Goal: Task Accomplishment & Management: Complete application form

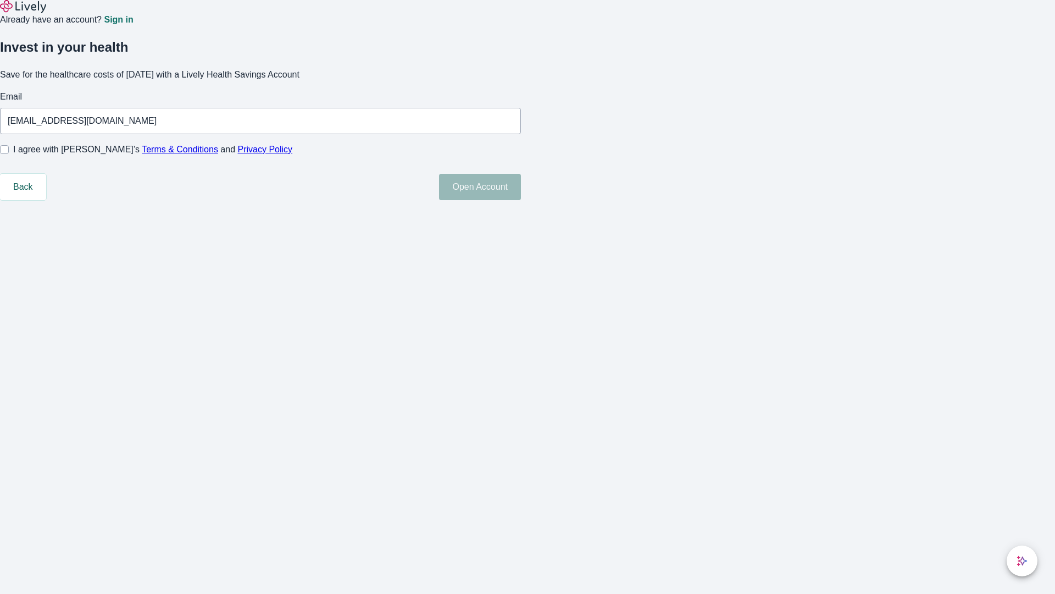
click at [9, 154] on input "I agree with Lively’s Terms & Conditions and Privacy Policy" at bounding box center [4, 149] width 9 height 9
checkbox input "true"
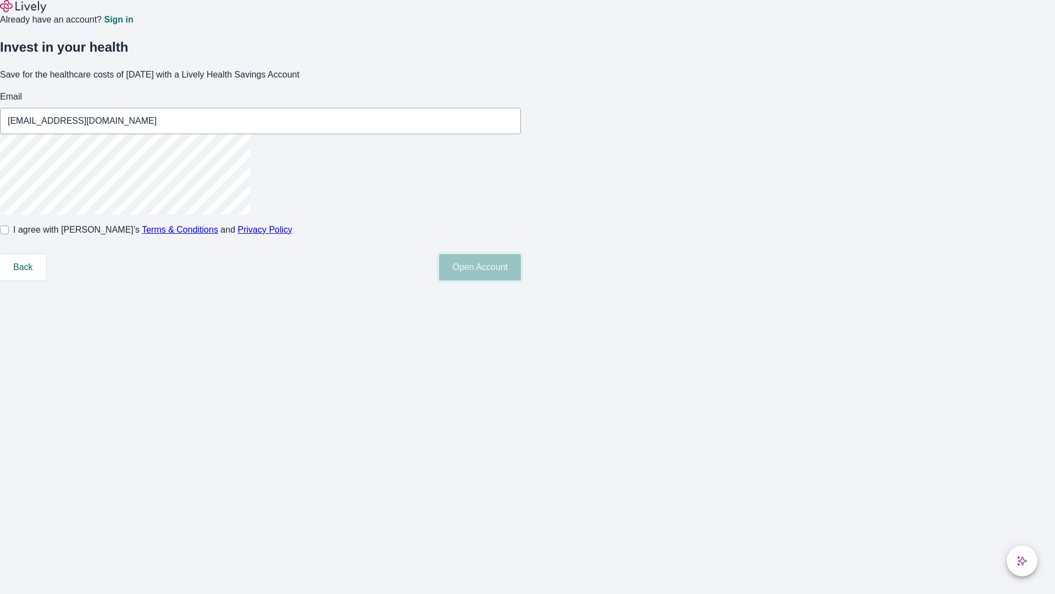
click at [521, 280] on button "Open Account" at bounding box center [480, 267] width 82 height 26
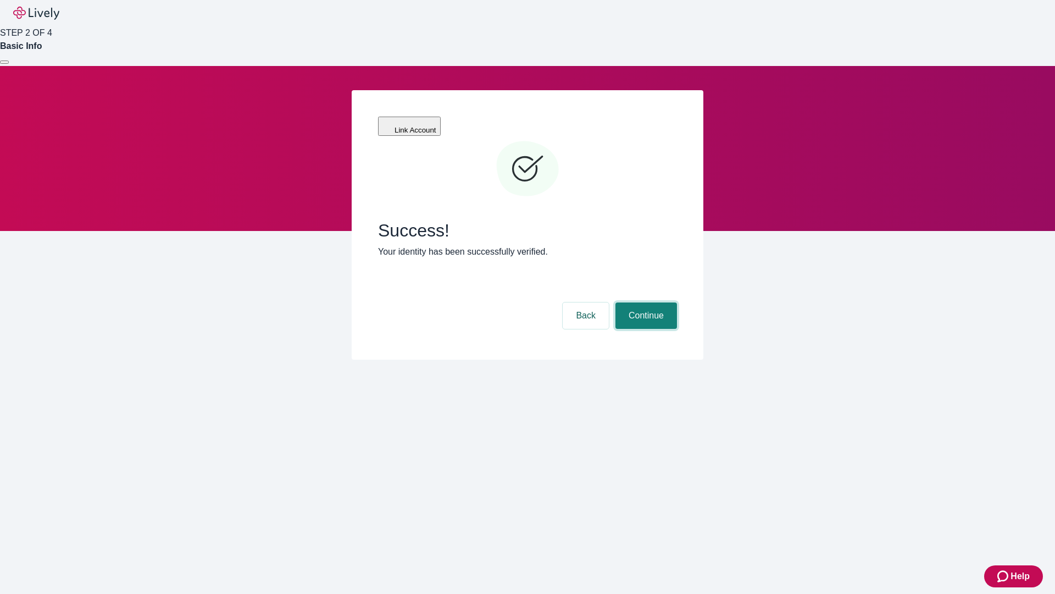
click at [645, 302] on button "Continue" at bounding box center [646, 315] width 62 height 26
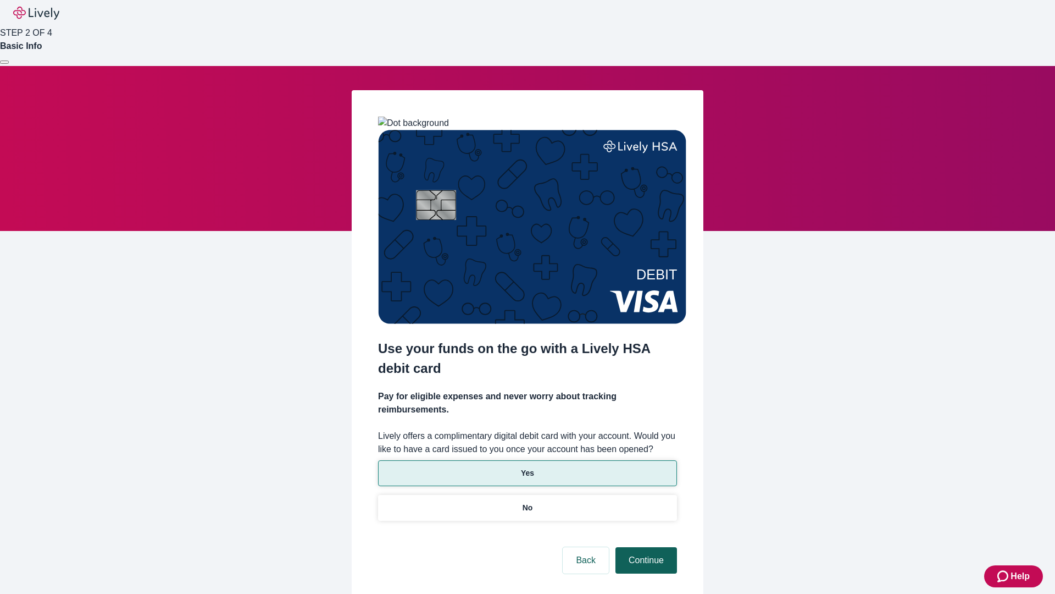
click at [527, 467] on p "Yes" at bounding box center [527, 473] width 13 height 12
click at [645, 547] on button "Continue" at bounding box center [646, 560] width 62 height 26
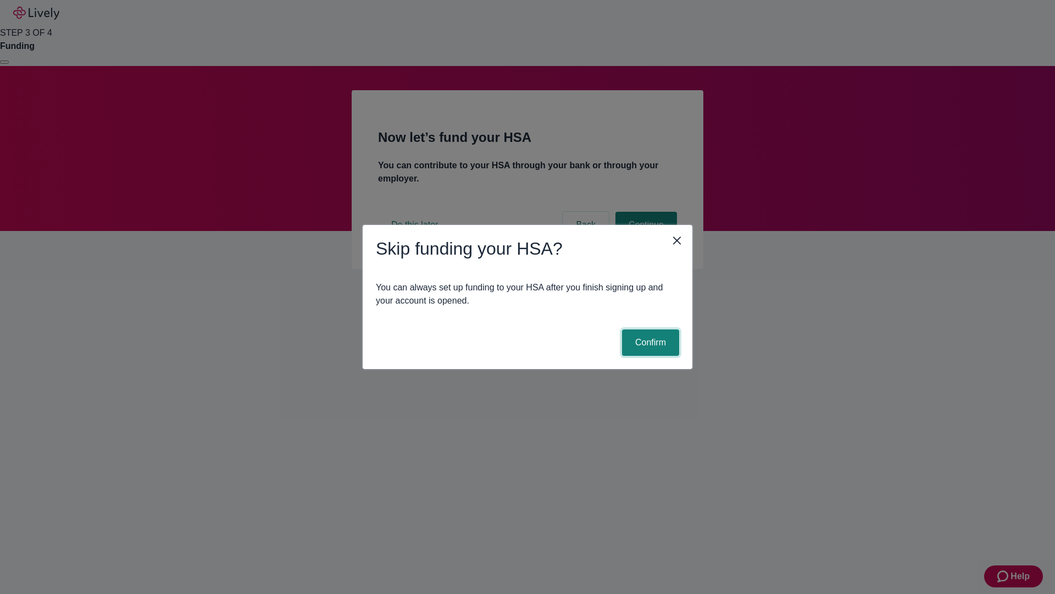
click at [649, 342] on button "Confirm" at bounding box center [650, 342] width 57 height 26
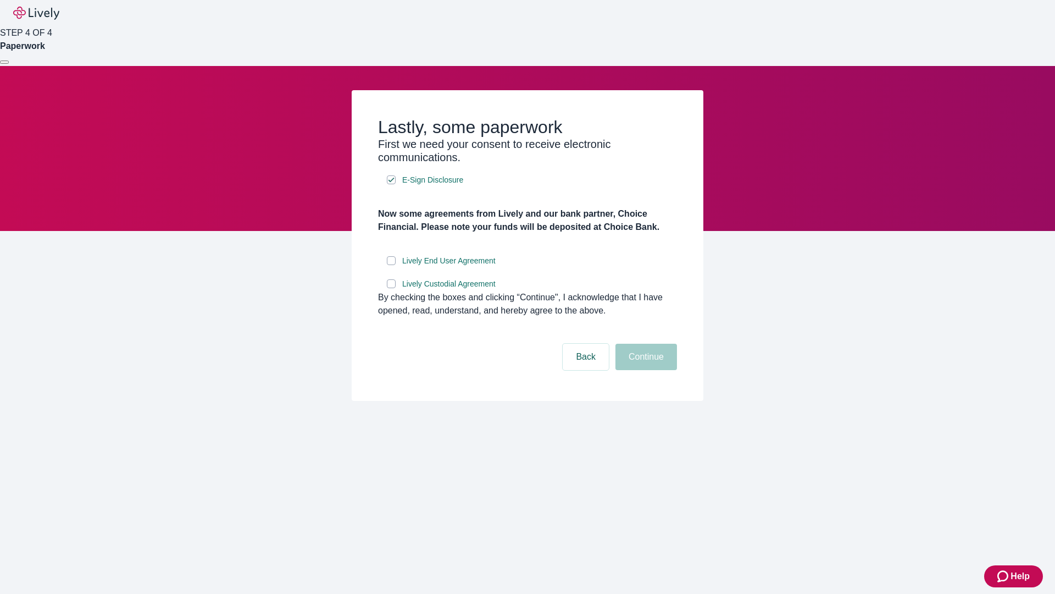
click at [391, 265] on input "Lively End User Agreement" at bounding box center [391, 260] width 9 height 9
checkbox input "true"
click at [391, 288] on input "Lively Custodial Agreement" at bounding box center [391, 283] width 9 height 9
checkbox input "true"
click at [645, 370] on button "Continue" at bounding box center [646, 356] width 62 height 26
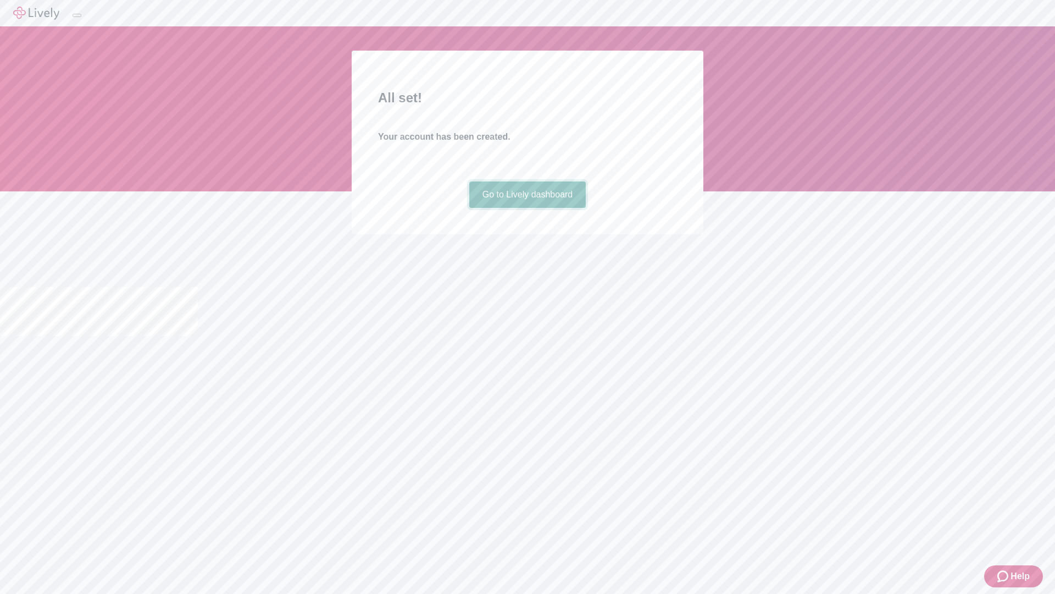
click at [527, 208] on link "Go to Lively dashboard" at bounding box center [527, 194] width 117 height 26
